Goal: Transaction & Acquisition: Obtain resource

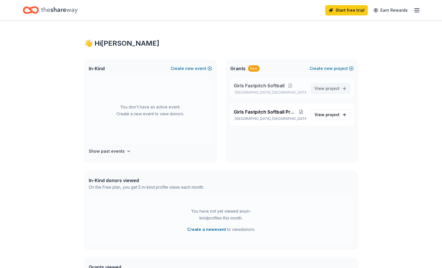
click at [323, 90] on span "View project" at bounding box center [326, 88] width 25 height 7
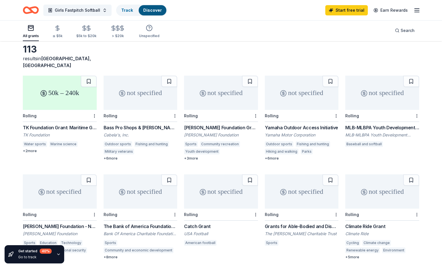
scroll to position [28, 0]
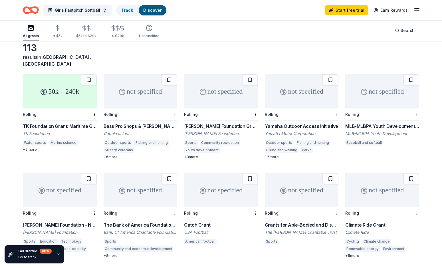
click at [380, 80] on div "not specified" at bounding box center [382, 91] width 74 height 34
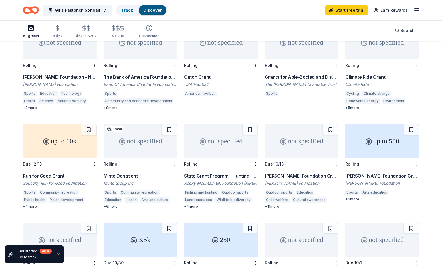
scroll to position [172, 0]
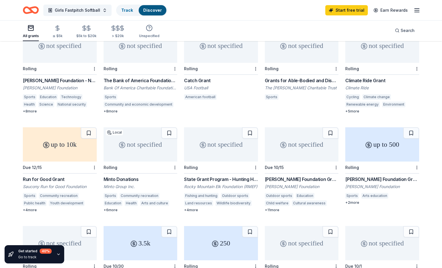
click at [63, 127] on div "up to 10k" at bounding box center [60, 144] width 74 height 34
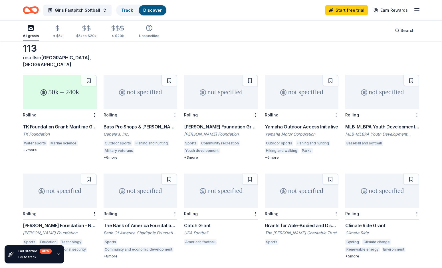
scroll to position [23, 0]
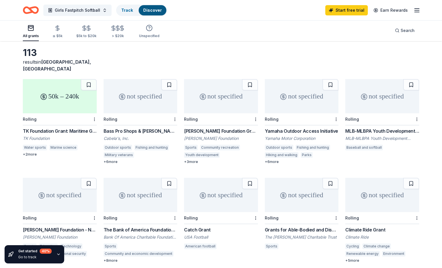
click at [65, 94] on div "50k – 240k" at bounding box center [60, 96] width 74 height 34
click at [210, 94] on div "not specified" at bounding box center [221, 96] width 74 height 34
click at [155, 90] on div "not specified" at bounding box center [140, 96] width 74 height 34
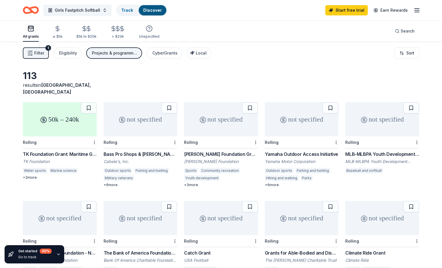
scroll to position [0, 0]
click at [59, 254] on icon "button" at bounding box center [58, 254] width 5 height 5
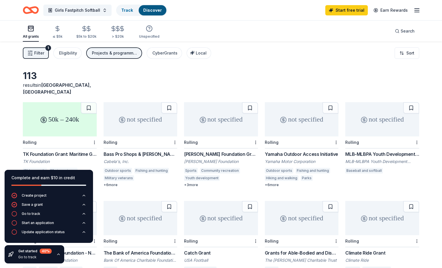
click at [259, 48] on div "Filter 1 Eligibility Projects & programming, Capital, Other, Training and capac…" at bounding box center [221, 53] width 442 height 23
click at [193, 75] on div "113 results in [GEOGRAPHIC_DATA], [GEOGRAPHIC_DATA]" at bounding box center [221, 82] width 396 height 25
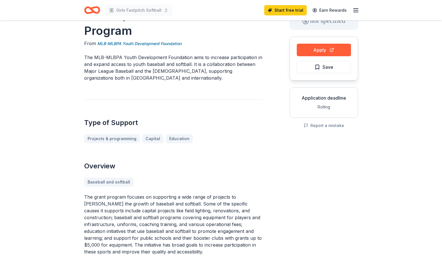
scroll to position [40, 0]
click at [322, 48] on button "Apply" at bounding box center [324, 50] width 54 height 13
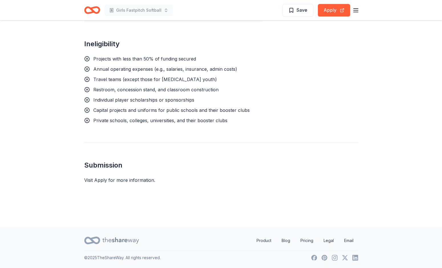
scroll to position [510, 0]
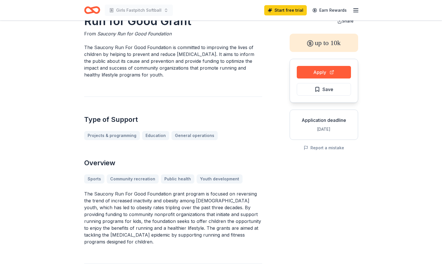
scroll to position [18, 0]
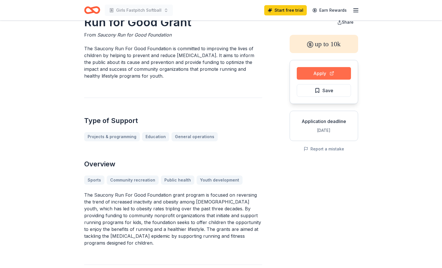
click at [317, 71] on button "Apply" at bounding box center [324, 73] width 54 height 13
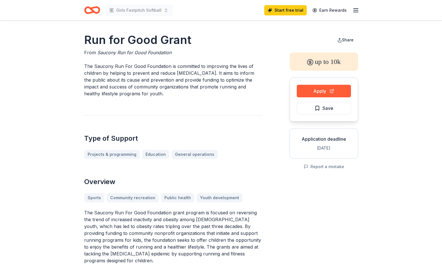
scroll to position [0, 0]
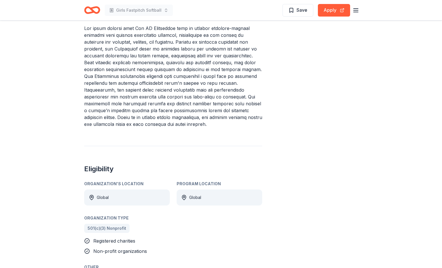
scroll to position [207, 0]
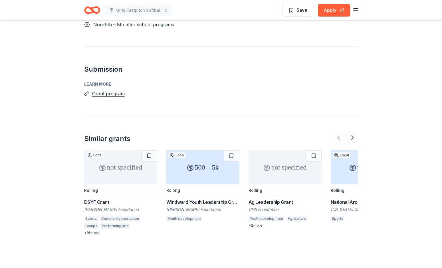
scroll to position [606, 0]
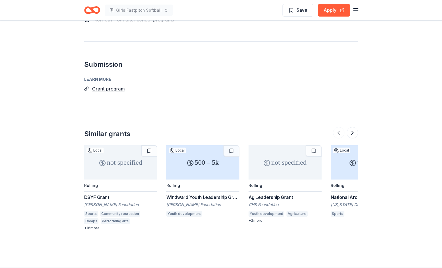
click at [197, 149] on div "500 – 5k" at bounding box center [202, 162] width 73 height 34
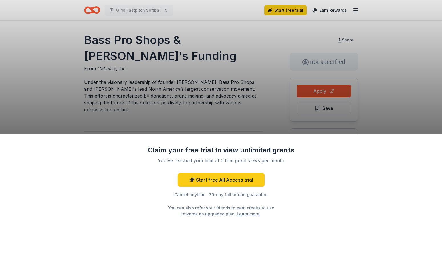
click at [220, 102] on div "Claim your free trial to view unlimited grants You've reached your limit of 5 f…" at bounding box center [221, 134] width 442 height 268
click at [249, 133] on div "Claim your free trial to view unlimited grants You've reached your limit of 5 f…" at bounding box center [221, 134] width 442 height 268
